Goal: Task Accomplishment & Management: Complete application form

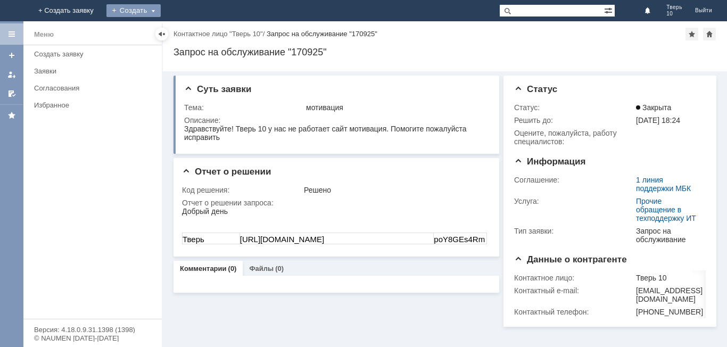
click at [169, 6] on div "Создать" at bounding box center [142, 10] width 54 height 13
click at [198, 30] on link "Заявка" at bounding box center [157, 32] width 81 height 13
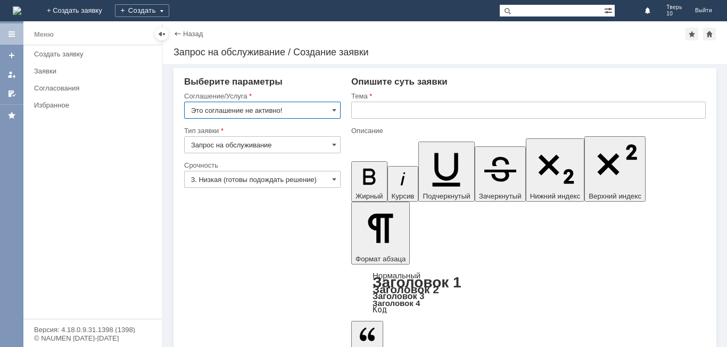
click at [331, 104] on input "Это соглашение не активно!" at bounding box center [262, 110] width 156 height 17
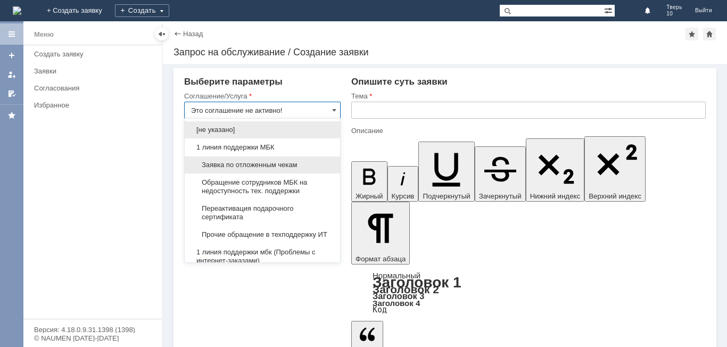
click at [228, 161] on span "Заявка по отложенным чекам" at bounding box center [262, 165] width 143 height 9
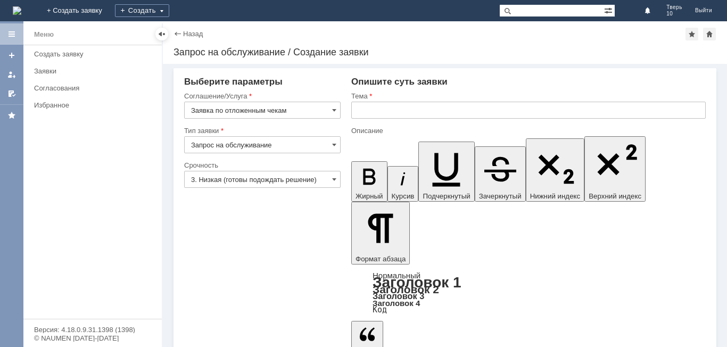
type input "Заявка по отложенным чекам"
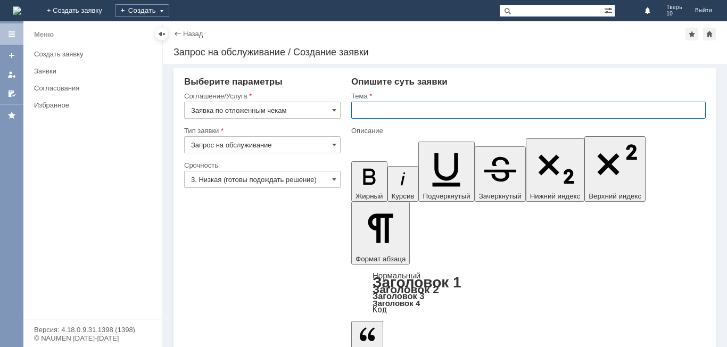
click at [367, 113] on input "text" at bounding box center [528, 110] width 354 height 17
type input "оч"
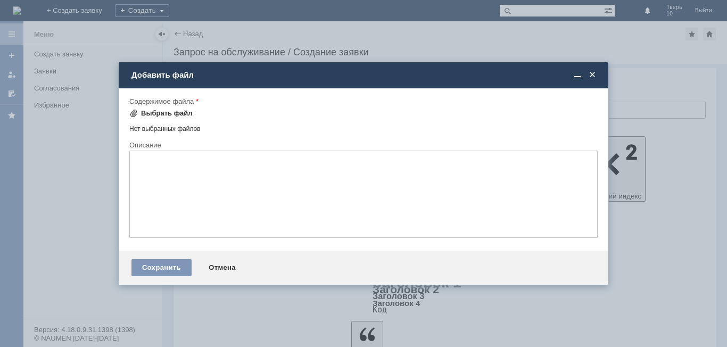
click at [162, 111] on div "Выбрать файл" at bounding box center [167, 113] width 52 height 9
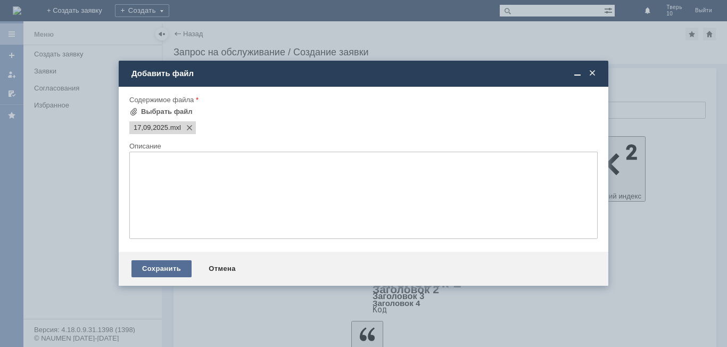
click at [155, 263] on div "Сохранить" at bounding box center [161, 268] width 60 height 17
